Goal: Task Accomplishment & Management: Manage account settings

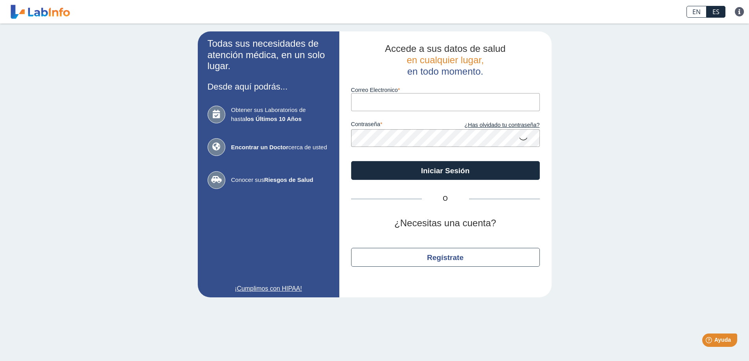
click at [380, 103] on input "Correo Electronico" at bounding box center [445, 102] width 189 height 18
type input "[PERSON_NAME][EMAIL_ADDRESS][DOMAIN_NAME]"
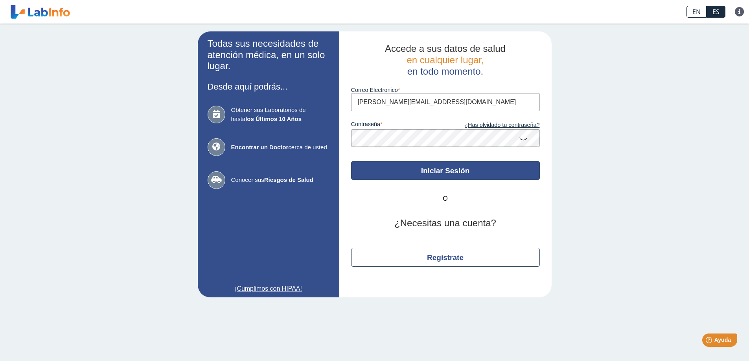
click at [462, 175] on button "Iniciar Sesión" at bounding box center [445, 170] width 189 height 19
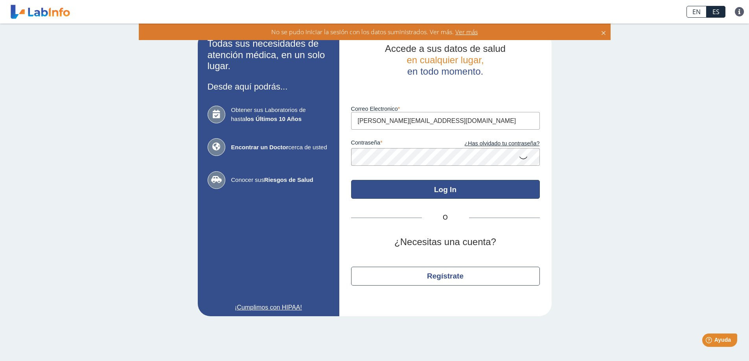
click at [443, 188] on button "Log In" at bounding box center [445, 189] width 189 height 19
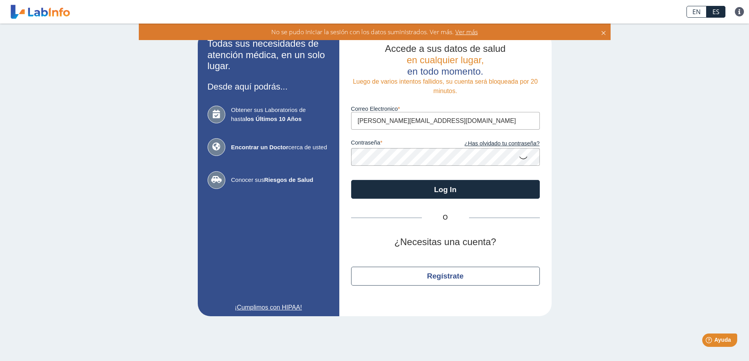
click at [229, 166] on app-login "Todas sus necesidades de atención médica, en un solo lugar. Desde aquí podrás..…" at bounding box center [375, 173] width 354 height 285
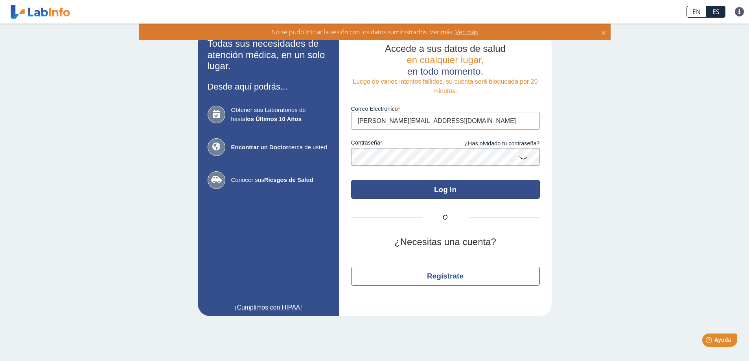
click at [449, 190] on button "Log In" at bounding box center [445, 189] width 189 height 19
